Goal: Task Accomplishment & Management: Manage account settings

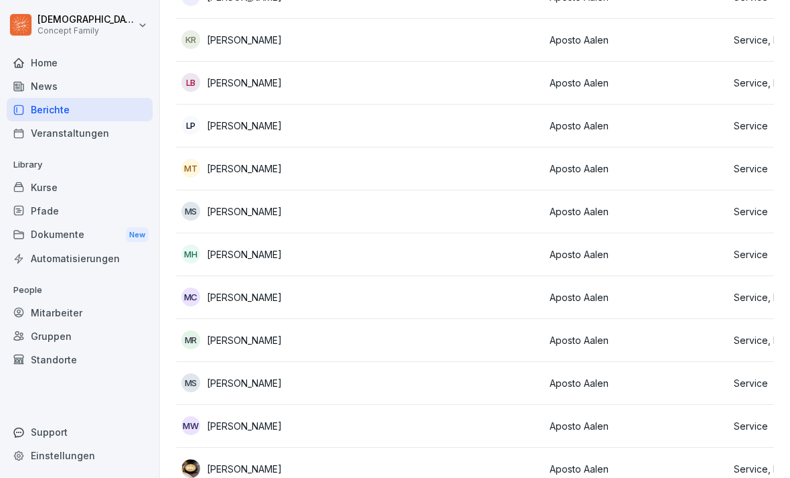
scroll to position [688, 0]
click at [405, 361] on td at bounding box center [452, 382] width 184 height 43
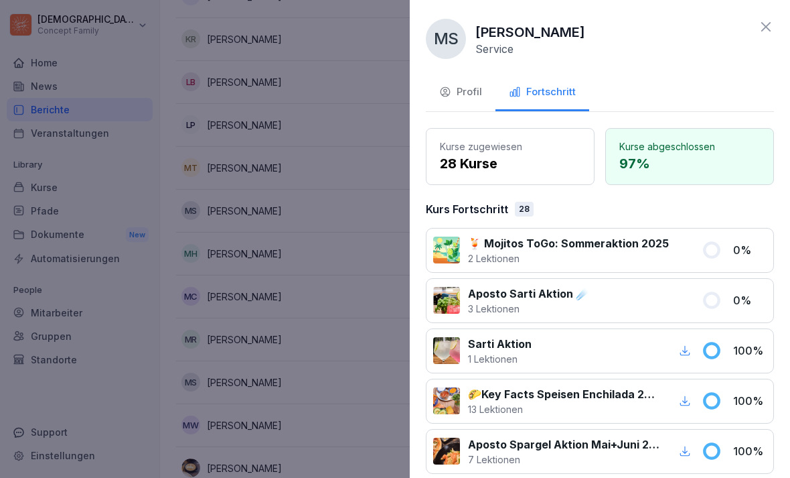
click at [316, 384] on div at bounding box center [395, 239] width 790 height 478
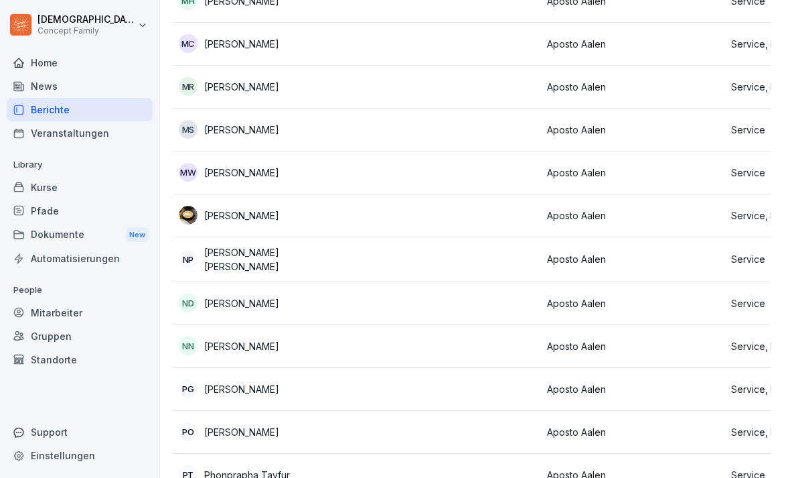
scroll to position [0, 0]
click at [196, 206] on img at bounding box center [188, 215] width 19 height 19
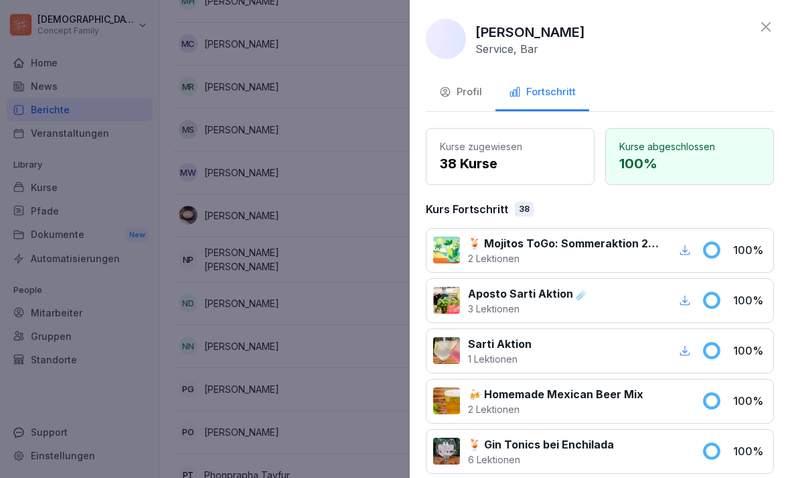
click at [226, 172] on div at bounding box center [395, 239] width 790 height 478
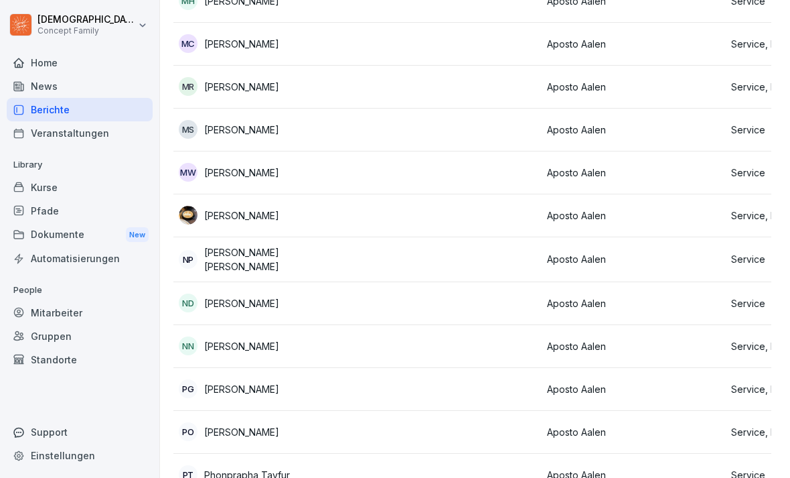
click at [214, 208] on p "[PERSON_NAME]" at bounding box center [241, 215] width 75 height 14
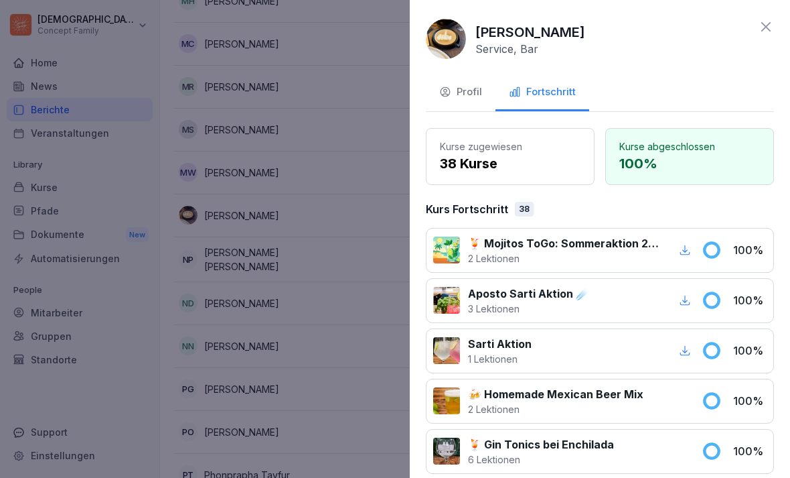
click at [468, 88] on div "Profil" at bounding box center [460, 91] width 43 height 15
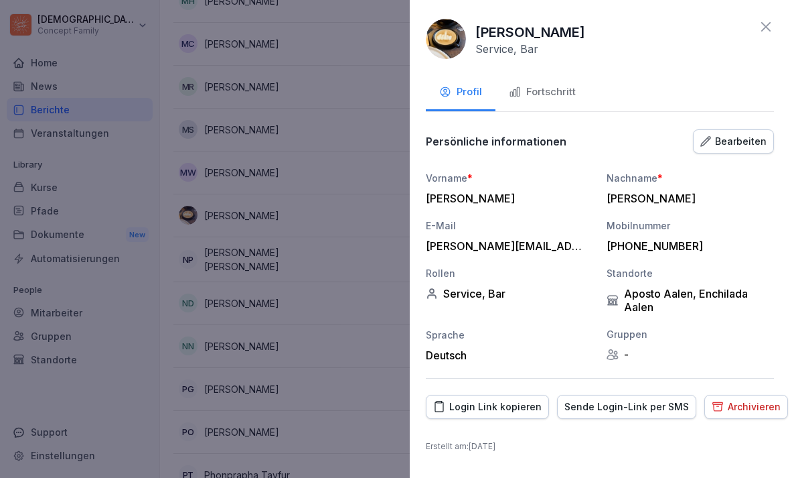
click at [549, 143] on div "Bearbeiten" at bounding box center [734, 141] width 66 height 15
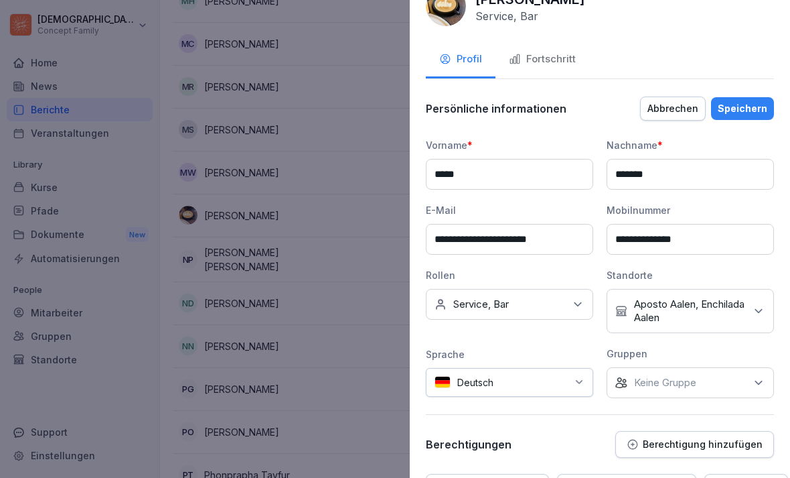
scroll to position [36, 0]
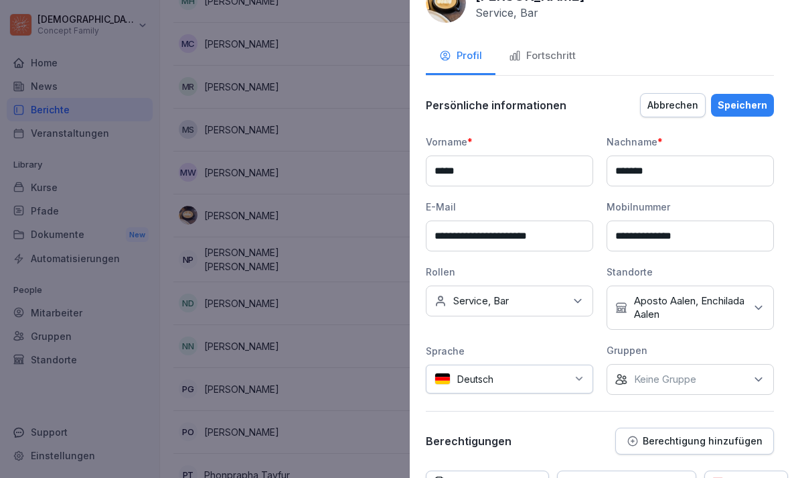
click at [549, 312] on p "Aposto Aalen, Enchilada Aalen" at bounding box center [689, 307] width 111 height 27
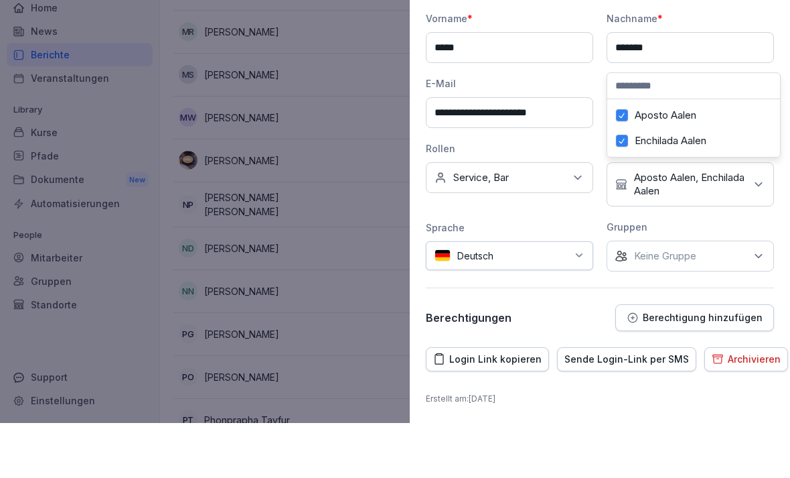
click at [549, 190] on label "Enchilada Aalen" at bounding box center [671, 196] width 72 height 12
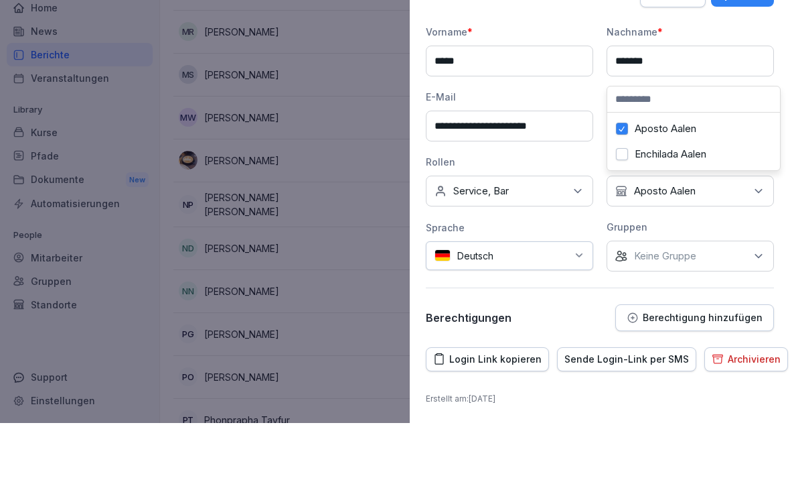
click at [549, 88] on div "**********" at bounding box center [600, 203] width 348 height 247
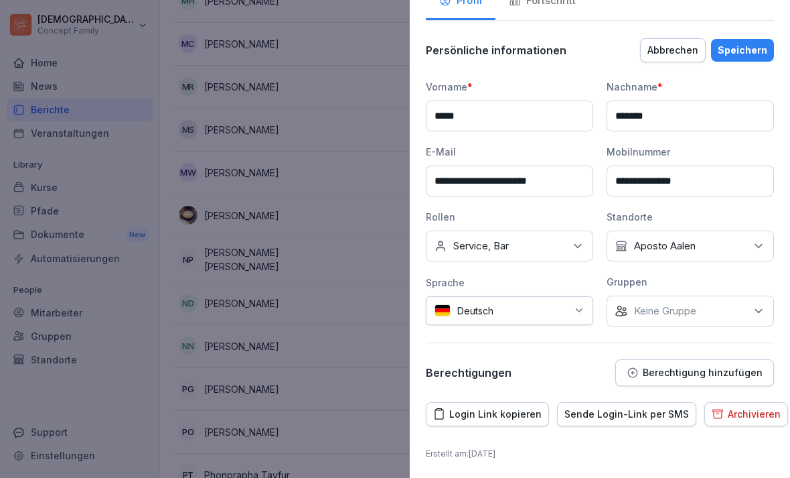
click at [549, 47] on div "Speichern" at bounding box center [743, 50] width 50 height 15
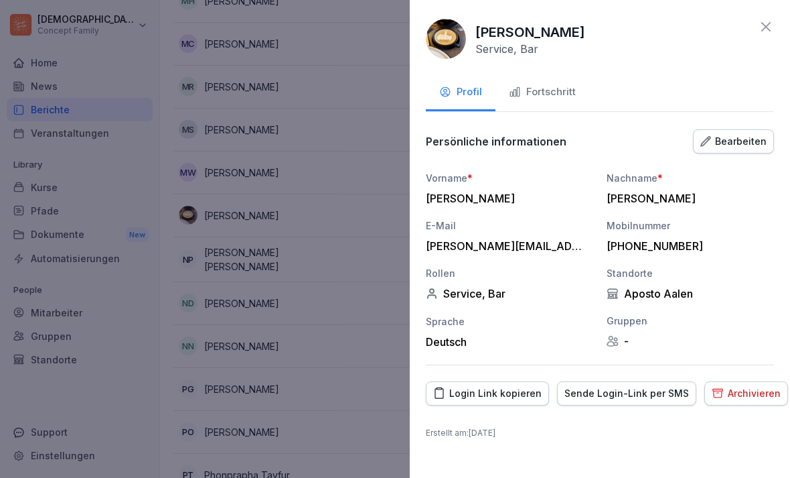
click at [345, 340] on div at bounding box center [395, 239] width 790 height 478
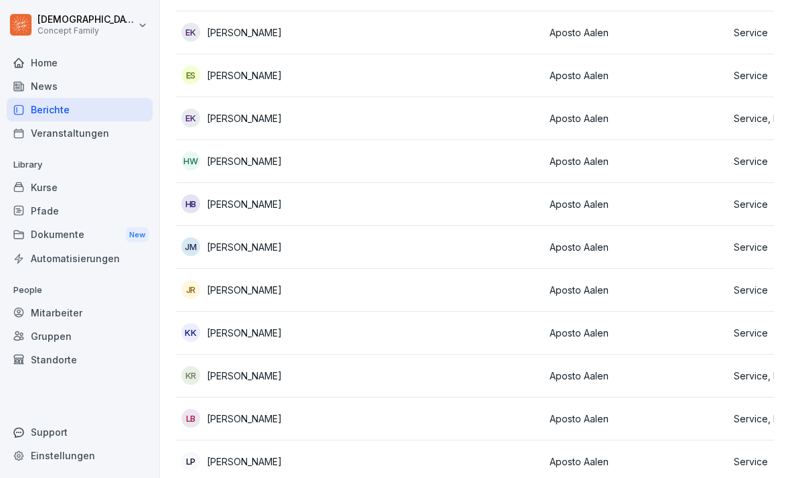
scroll to position [352, 0]
click at [224, 411] on p "[PERSON_NAME]" at bounding box center [244, 418] width 75 height 14
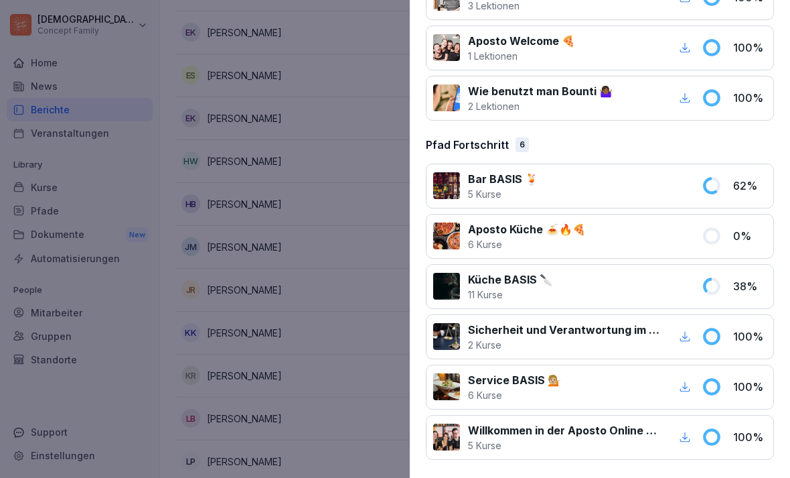
scroll to position [2111, 0]
click at [326, 407] on div at bounding box center [395, 239] width 790 height 478
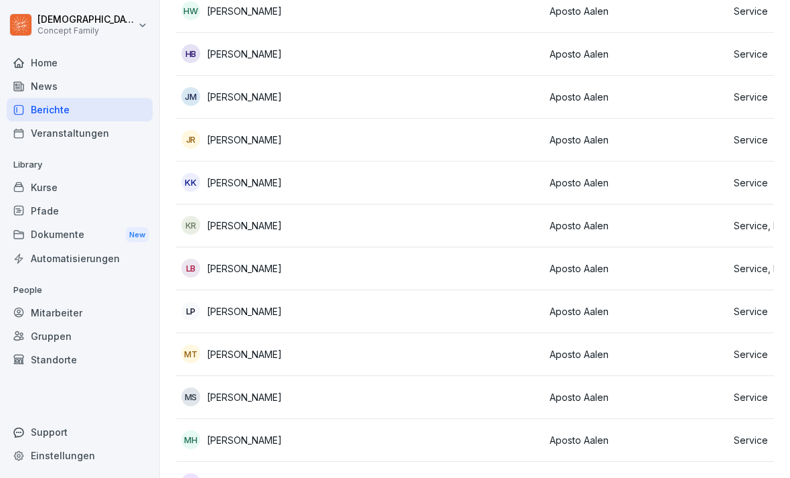
scroll to position [499, 0]
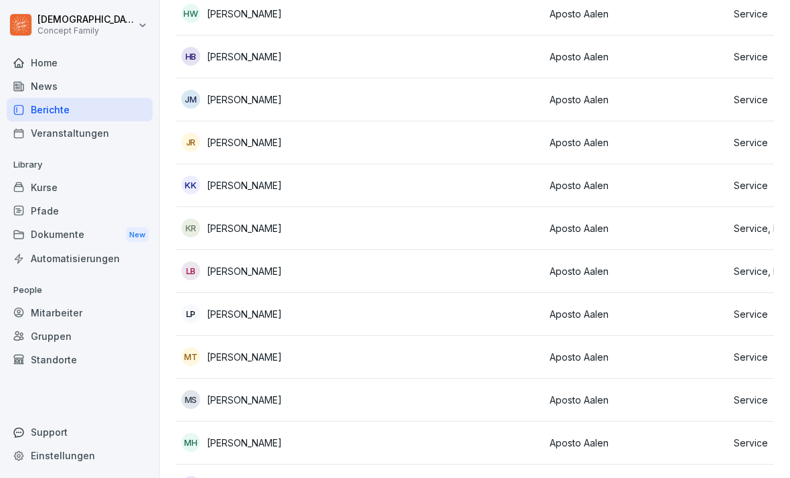
click at [451, 336] on td at bounding box center [452, 357] width 184 height 43
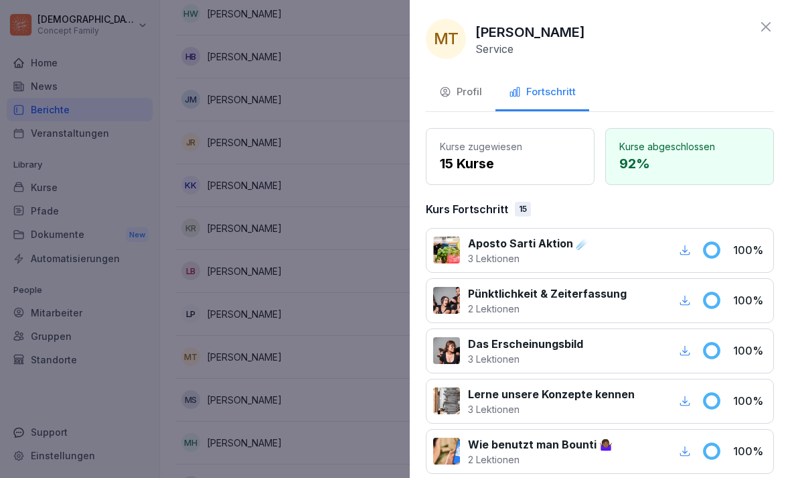
click at [348, 358] on div at bounding box center [395, 239] width 790 height 478
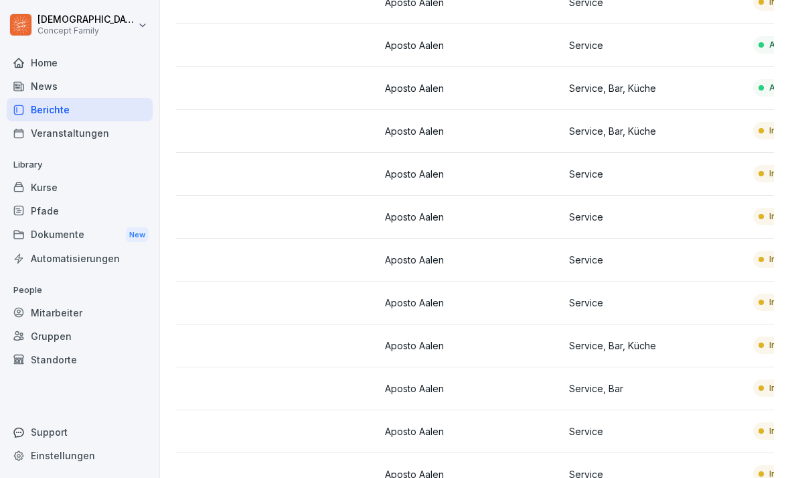
scroll to position [637, -15]
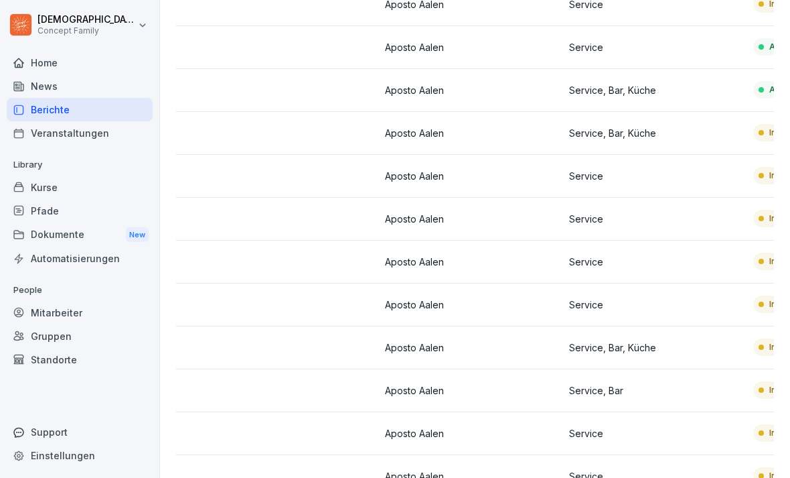
click at [549, 326] on td "Service, Bar, Küche" at bounding box center [656, 347] width 184 height 43
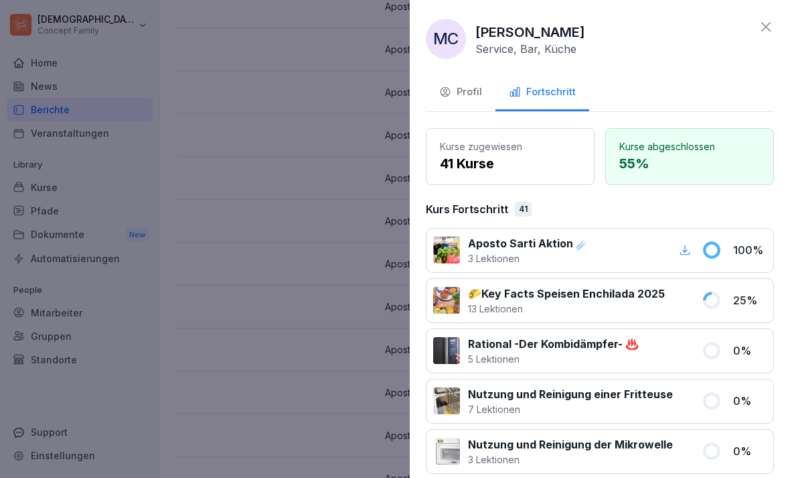
click at [354, 400] on div at bounding box center [395, 239] width 790 height 478
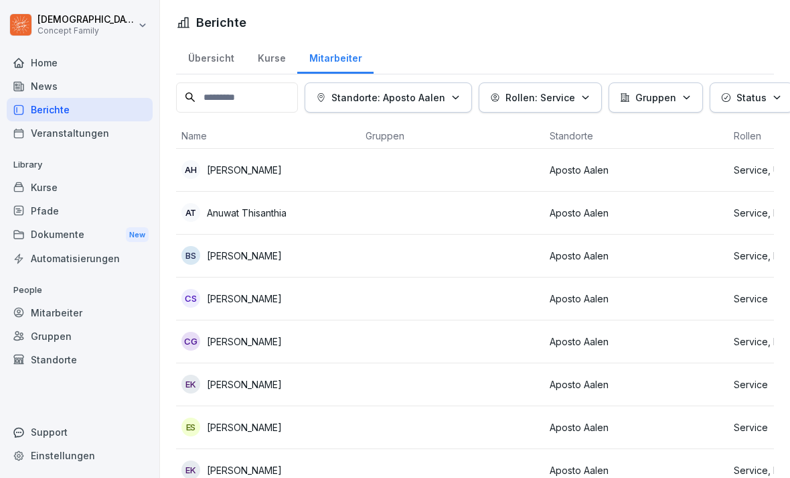
scroll to position [0, 0]
click at [241, 82] on input at bounding box center [237, 97] width 122 height 30
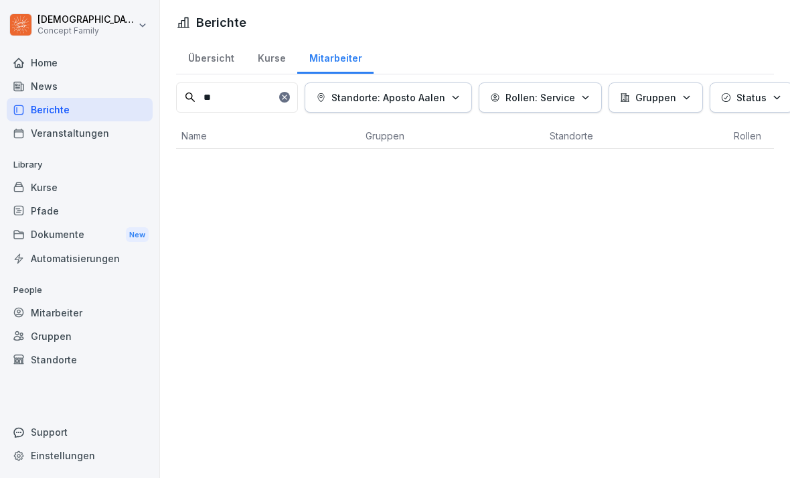
type input "*"
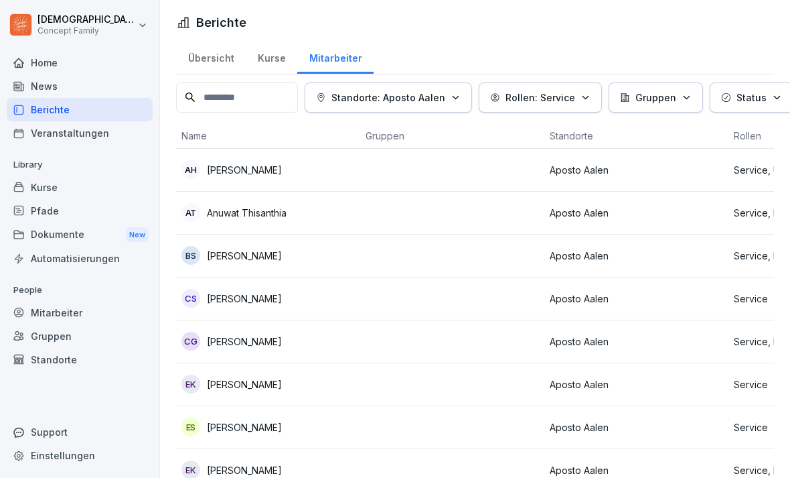
click at [38, 98] on div "Berichte" at bounding box center [80, 109] width 146 height 23
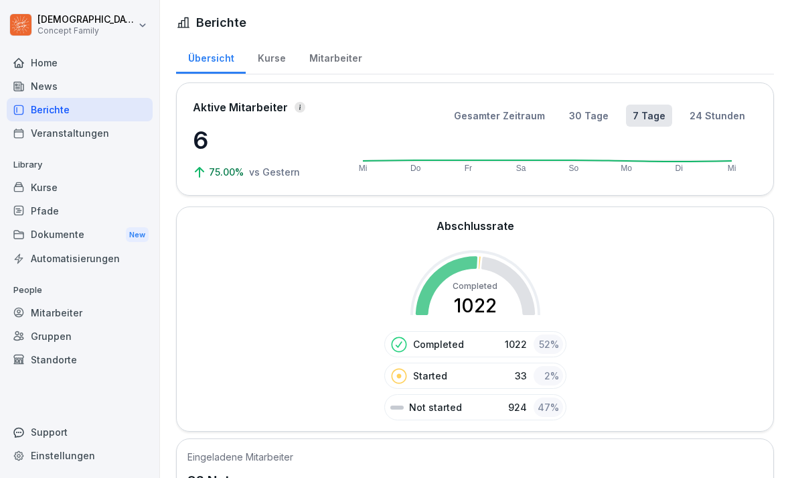
click at [54, 301] on div "Mitarbeiter" at bounding box center [80, 312] width 146 height 23
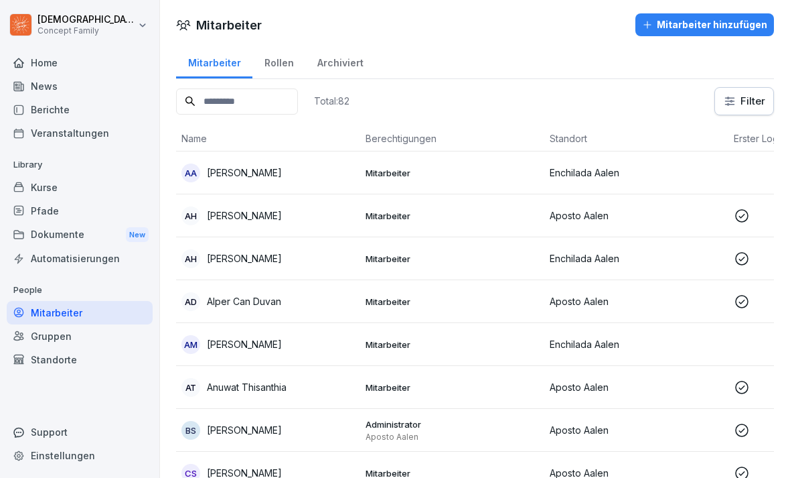
click at [258, 299] on p "Alper Can Duvan" at bounding box center [244, 301] width 74 height 14
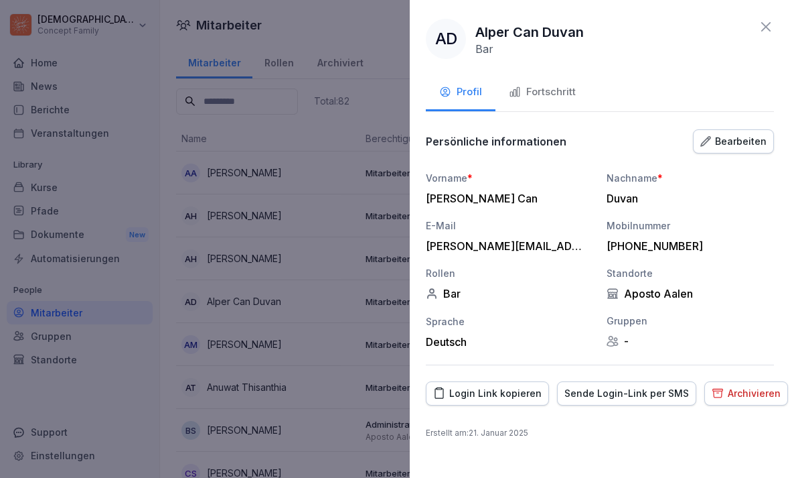
click at [549, 133] on div "Persönliche informationen Bearbeiten" at bounding box center [600, 141] width 348 height 27
click at [549, 138] on p "Persönliche informationen" at bounding box center [496, 141] width 141 height 13
click at [549, 130] on div "Persönliche informationen Bearbeiten" at bounding box center [600, 141] width 348 height 27
click at [539, 133] on div "Persönliche informationen Bearbeiten" at bounding box center [600, 141] width 348 height 27
click at [482, 136] on p "Persönliche informationen" at bounding box center [496, 141] width 141 height 13
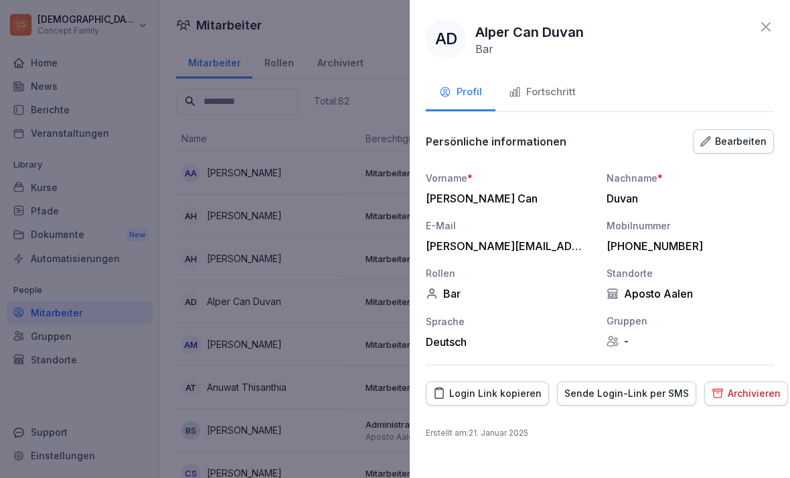
click at [549, 136] on p "Persönliche informationen" at bounding box center [496, 141] width 141 height 13
click at [196, 271] on div at bounding box center [395, 239] width 790 height 478
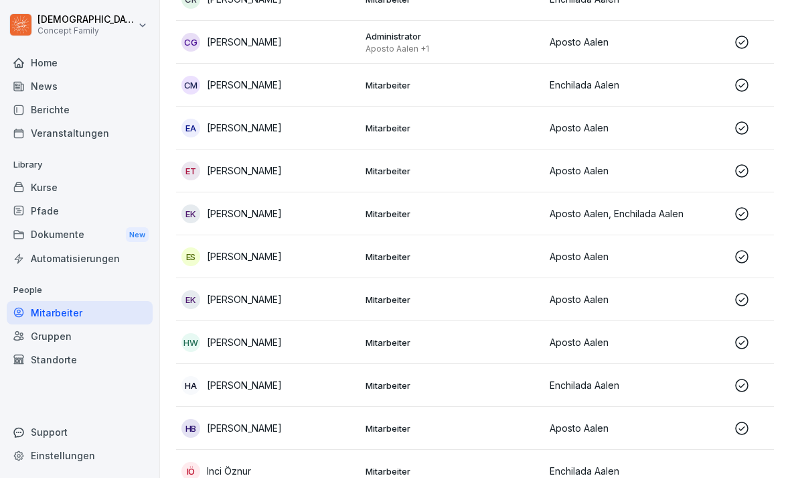
scroll to position [521, 0]
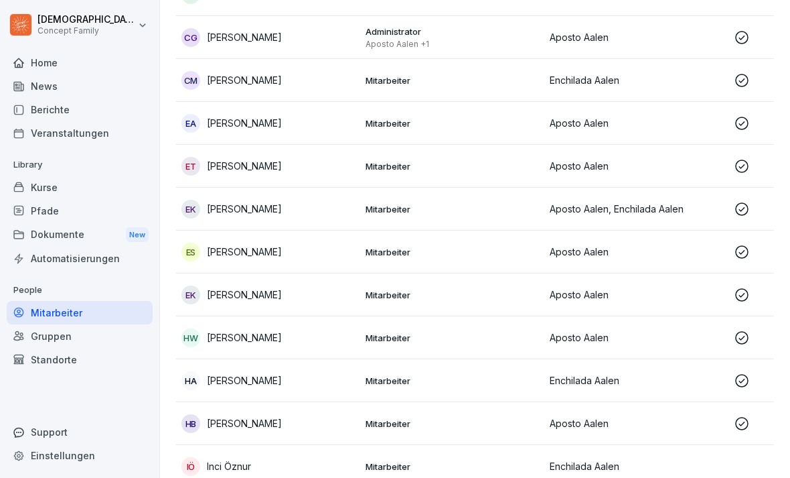
click at [549, 342] on p "Aposto Aalen" at bounding box center [636, 337] width 173 height 14
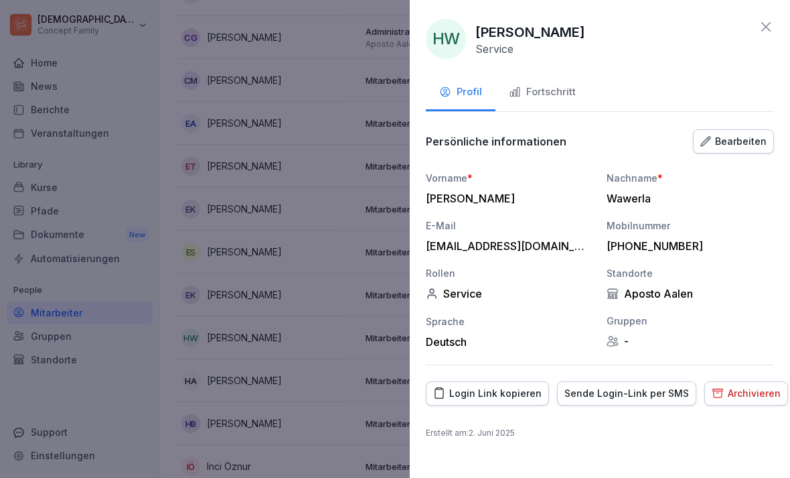
click at [325, 409] on div at bounding box center [395, 239] width 790 height 478
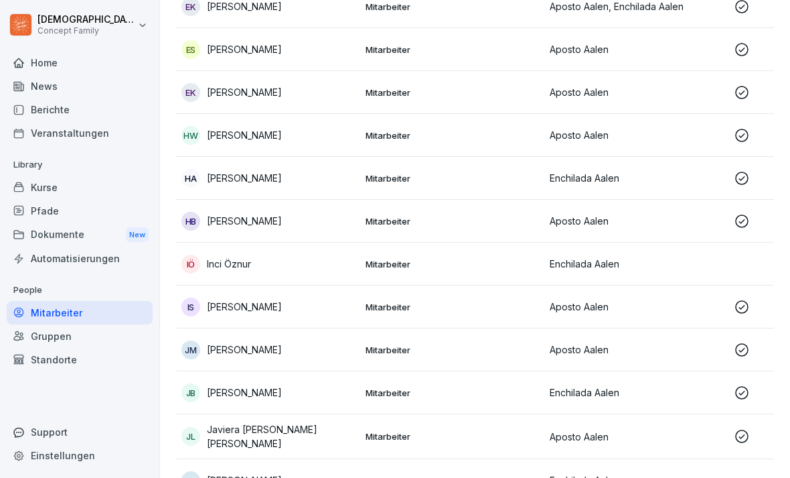
click at [437, 369] on td "Mitarbeiter" at bounding box center [452, 349] width 184 height 43
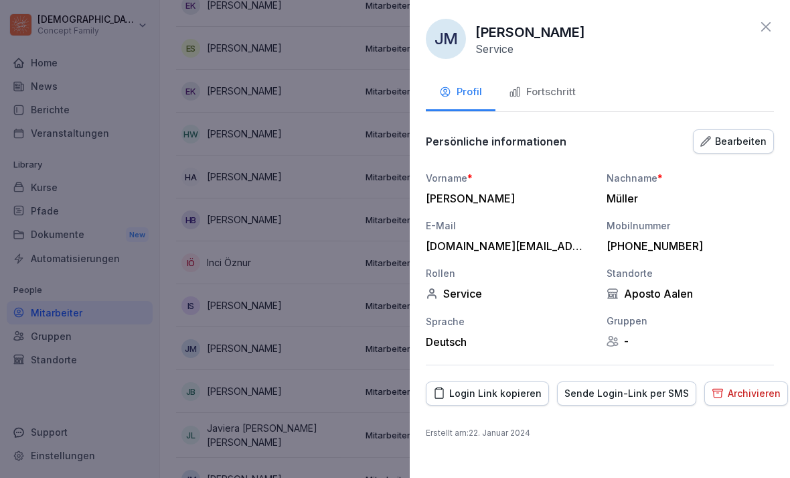
click at [360, 395] on div at bounding box center [395, 239] width 790 height 478
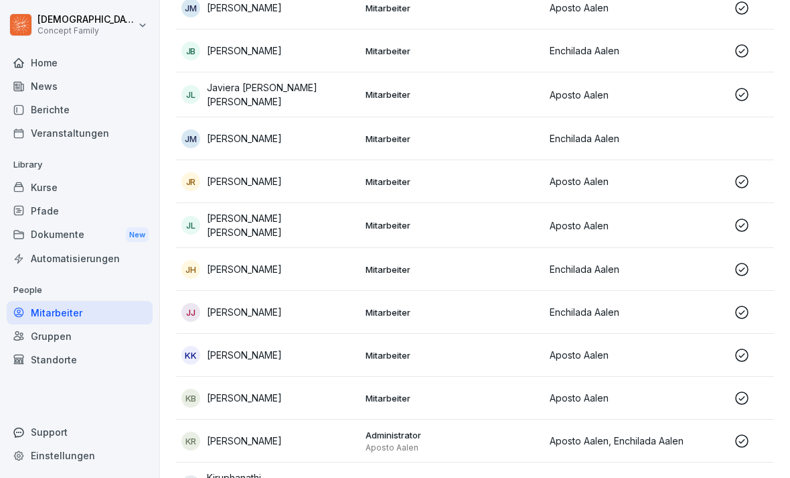
scroll to position [1066, 0]
click at [245, 434] on p "[PERSON_NAME]" at bounding box center [244, 440] width 75 height 14
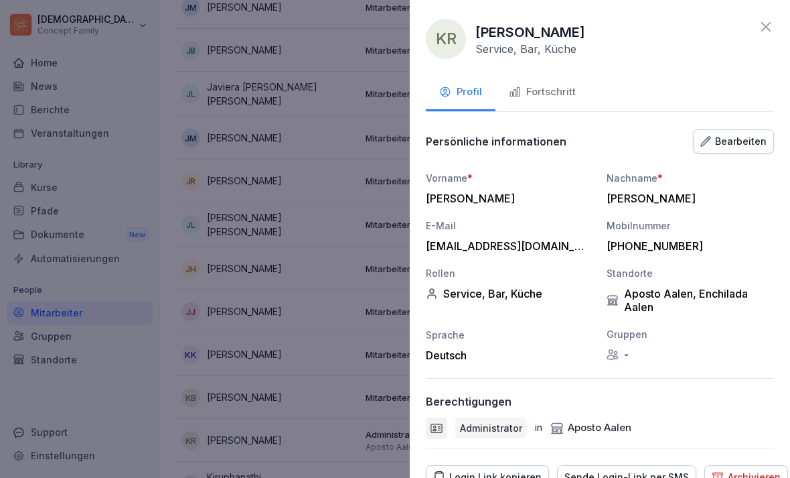
click at [549, 179] on div "Nachname *" at bounding box center [690, 178] width 167 height 14
click at [549, 184] on div "Nachname * Runge" at bounding box center [690, 188] width 167 height 34
click at [549, 178] on div "Nachname *" at bounding box center [690, 178] width 167 height 14
click at [348, 228] on div at bounding box center [395, 239] width 790 height 478
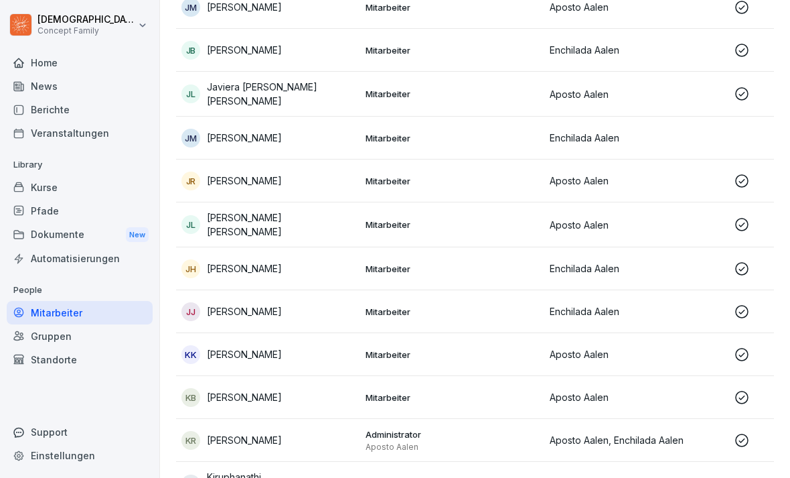
click at [234, 388] on div "KB Kevin Bednorz" at bounding box center [268, 397] width 173 height 19
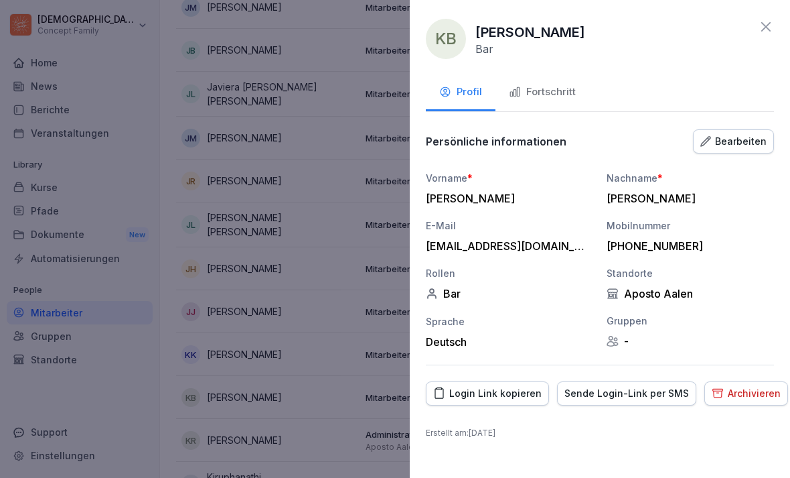
click at [259, 428] on div at bounding box center [395, 239] width 790 height 478
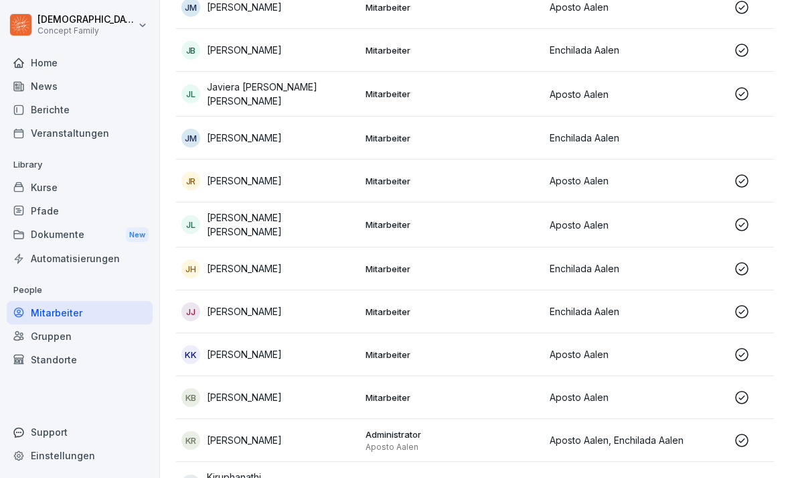
click at [231, 444] on div "KR Kevin Runge" at bounding box center [268, 440] width 173 height 19
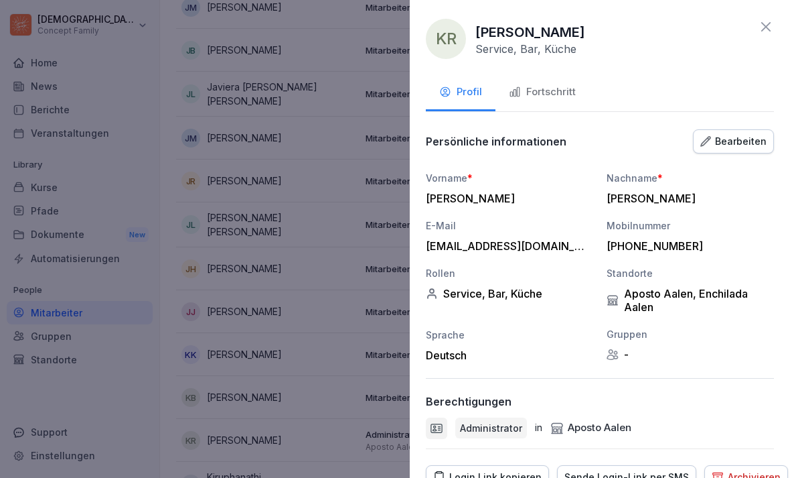
click at [539, 145] on p "Persönliche informationen" at bounding box center [496, 141] width 141 height 13
click at [547, 135] on p "Persönliche informationen" at bounding box center [496, 141] width 141 height 13
click at [549, 64] on div "KR Kevin Runge Service, Bar, Küche Profil Fortschritt Persönliche informationen…" at bounding box center [600, 239] width 380 height 478
click at [549, 72] on div "KR Kevin Runge Service, Bar, Küche Profil Fortschritt Persönliche informationen…" at bounding box center [600, 239] width 380 height 478
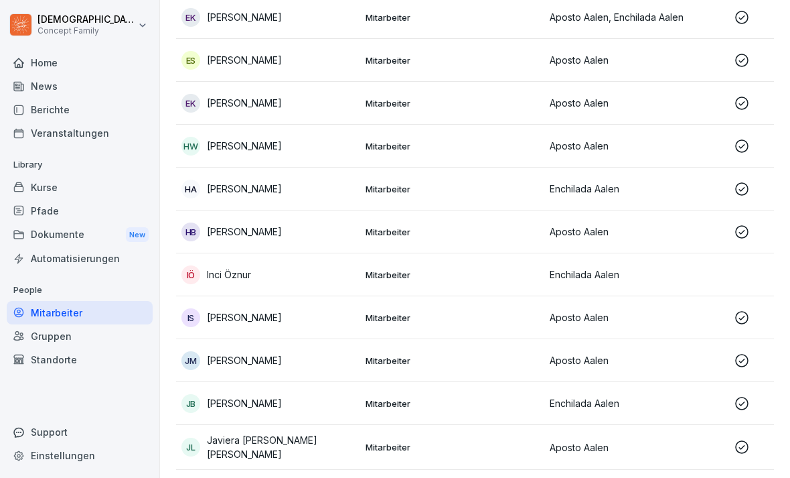
scroll to position [723, 0]
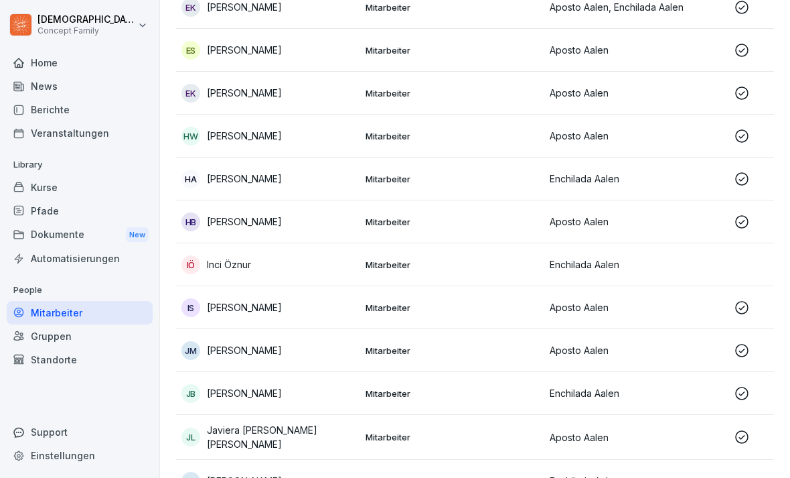
click at [391, 326] on td "Mitarbeiter" at bounding box center [452, 307] width 184 height 43
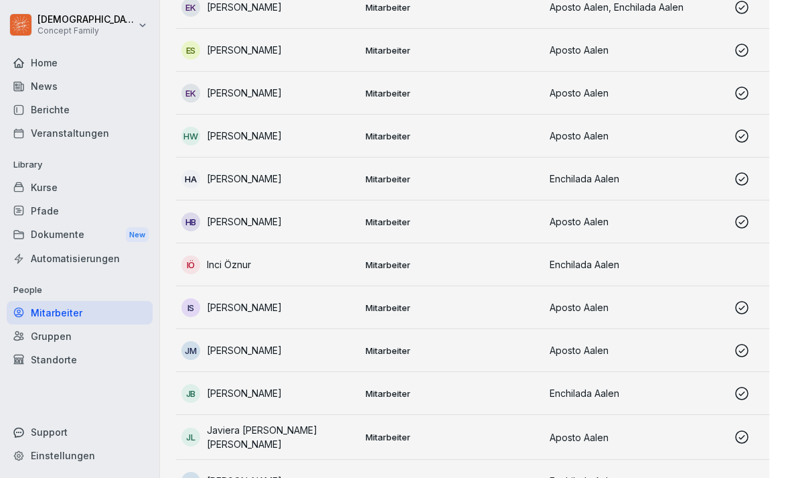
click at [36, 106] on div at bounding box center [395, 239] width 790 height 478
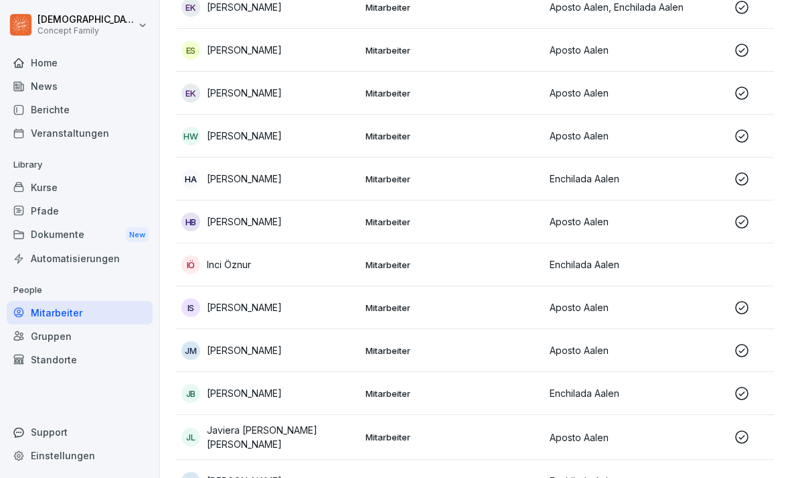
click at [39, 110] on div "Berichte" at bounding box center [80, 109] width 146 height 23
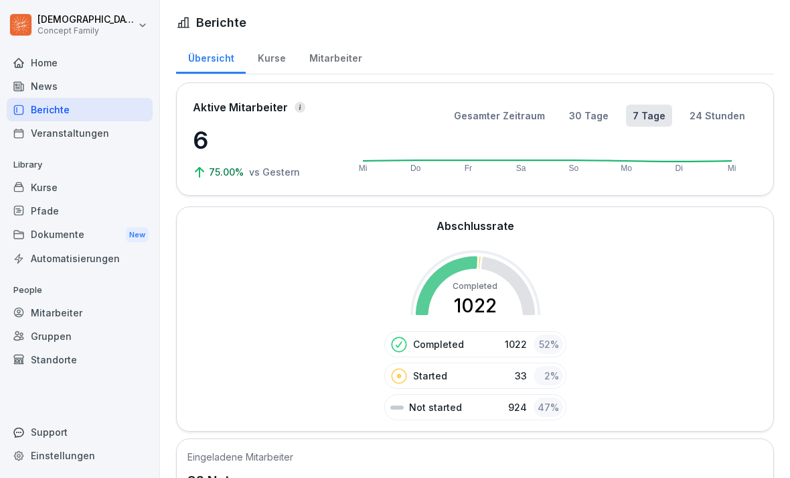
click at [339, 53] on div "Mitarbeiter" at bounding box center [335, 57] width 76 height 34
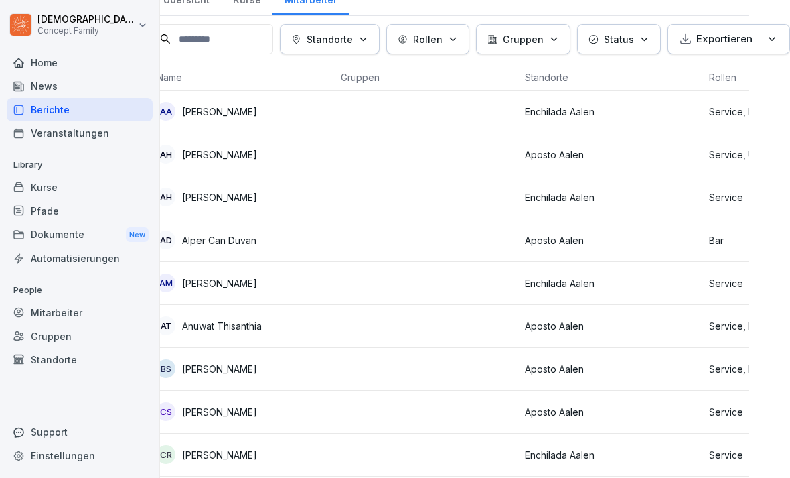
click at [233, 239] on p "Alper Can Duvan" at bounding box center [219, 240] width 74 height 14
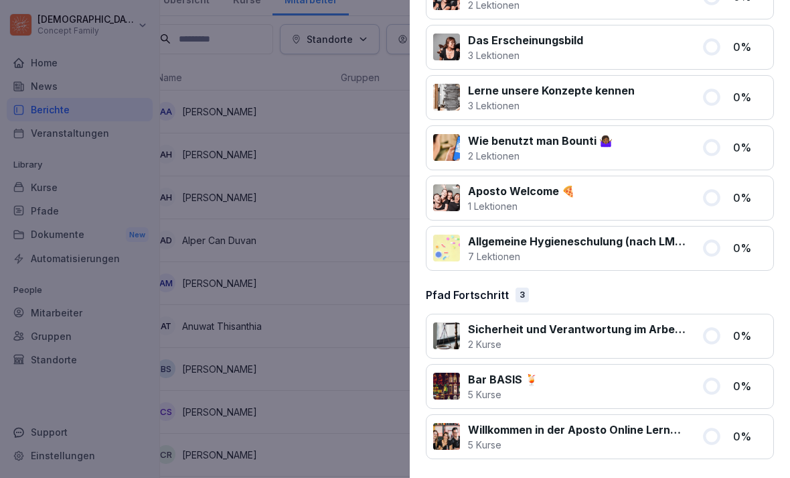
click at [356, 317] on div at bounding box center [395, 239] width 790 height 478
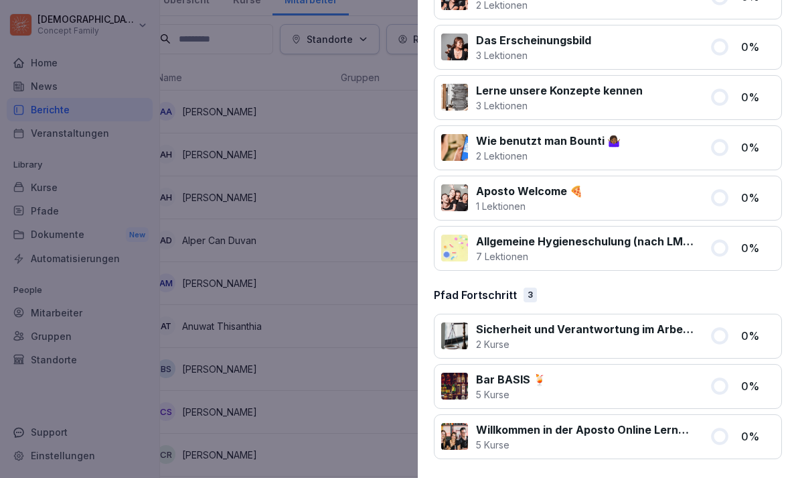
scroll to position [805, 0]
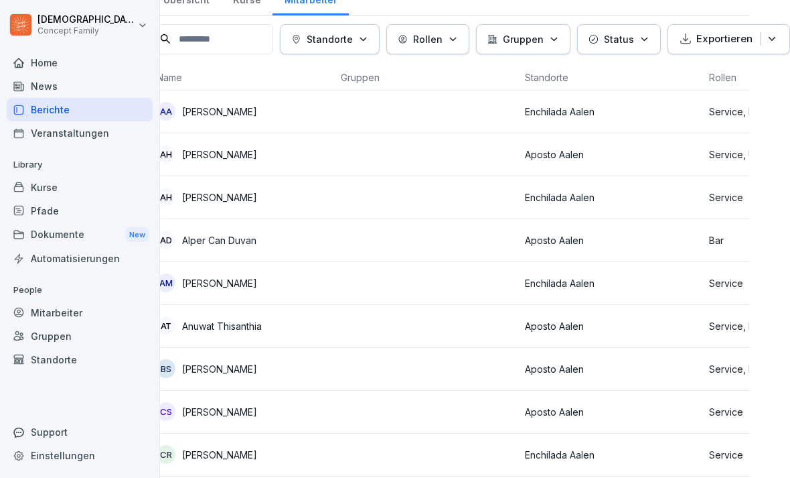
click at [361, 353] on td at bounding box center [428, 369] width 184 height 43
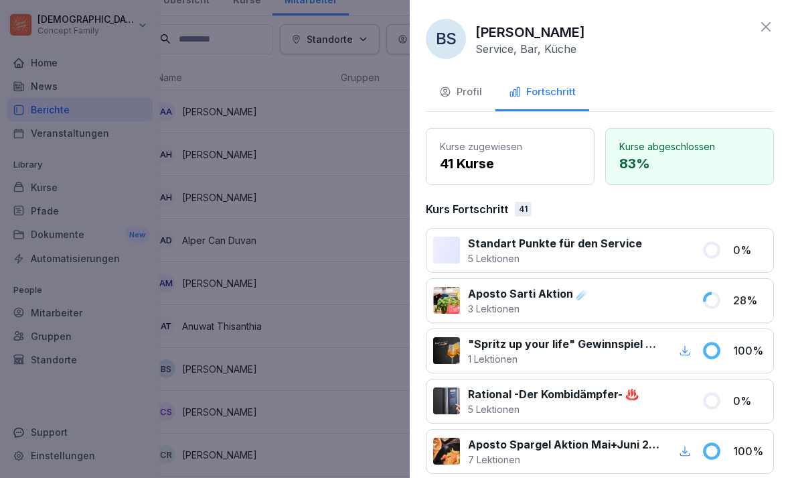
click at [368, 338] on div at bounding box center [395, 239] width 790 height 478
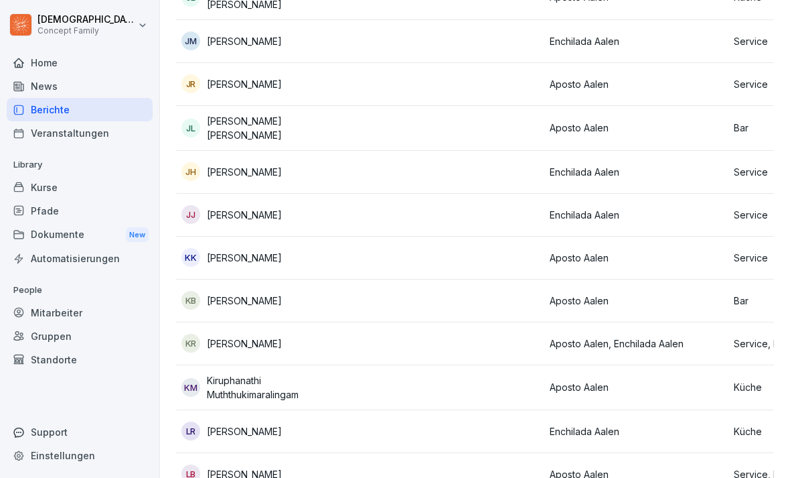
scroll to position [1160, 0]
click at [240, 336] on p "[PERSON_NAME]" at bounding box center [244, 343] width 75 height 14
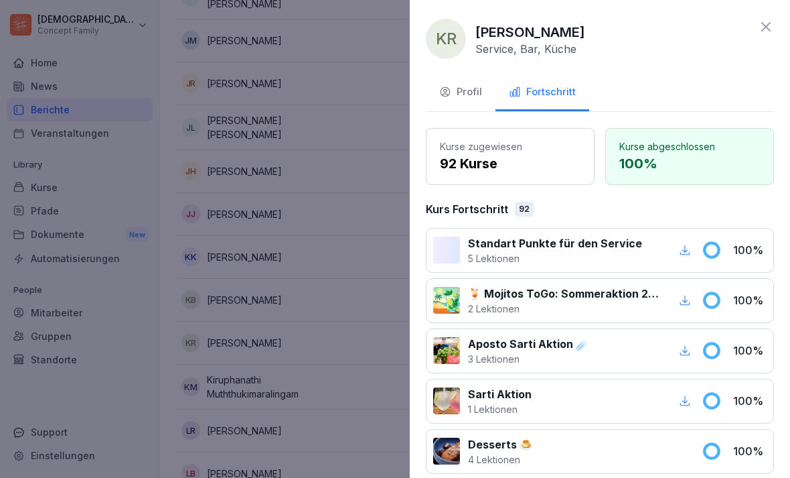
click at [462, 97] on div "Profil" at bounding box center [460, 91] width 43 height 15
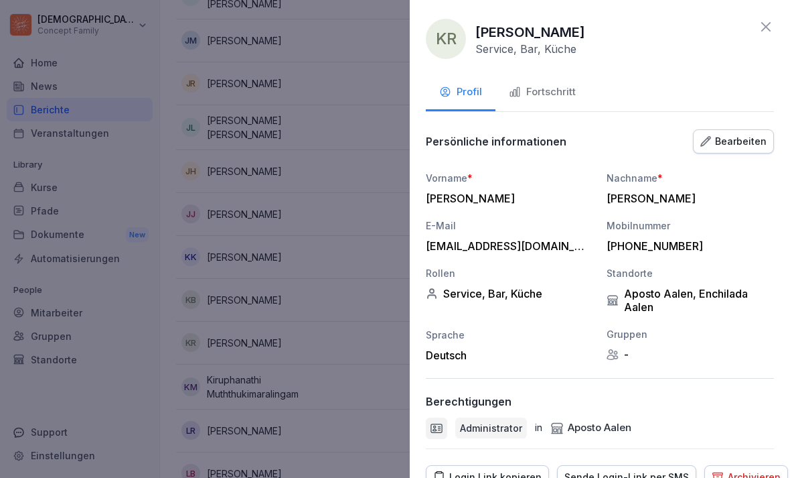
click at [744, 141] on div "Bearbeiten" at bounding box center [734, 141] width 66 height 15
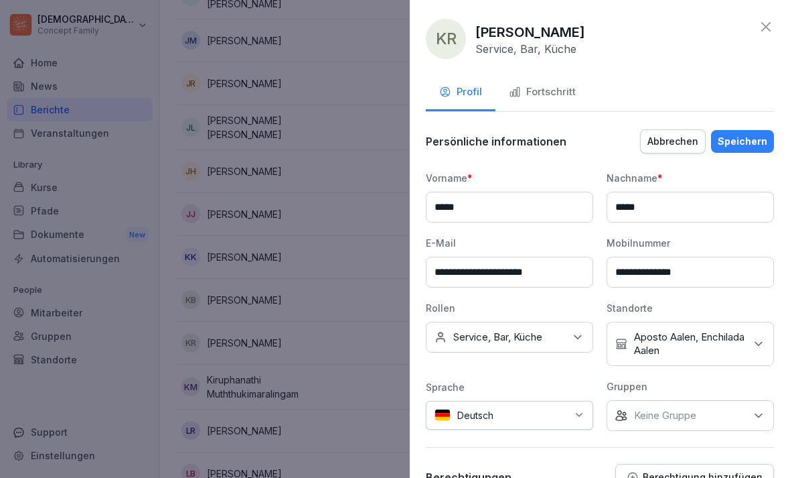
click at [706, 340] on p "Aposto Aalen, Enchilada Aalen" at bounding box center [689, 343] width 111 height 27
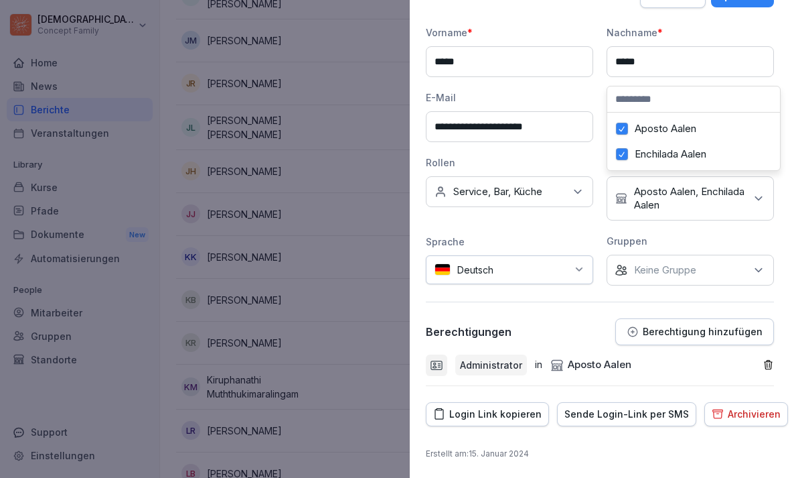
scroll to position [145, 0]
click at [358, 105] on div at bounding box center [395, 239] width 790 height 478
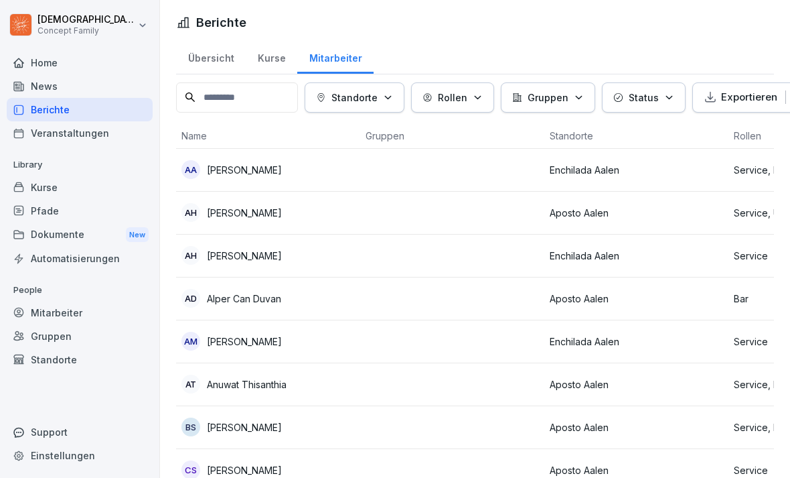
scroll to position [0, 0]
